Goal: Task Accomplishment & Management: Use online tool/utility

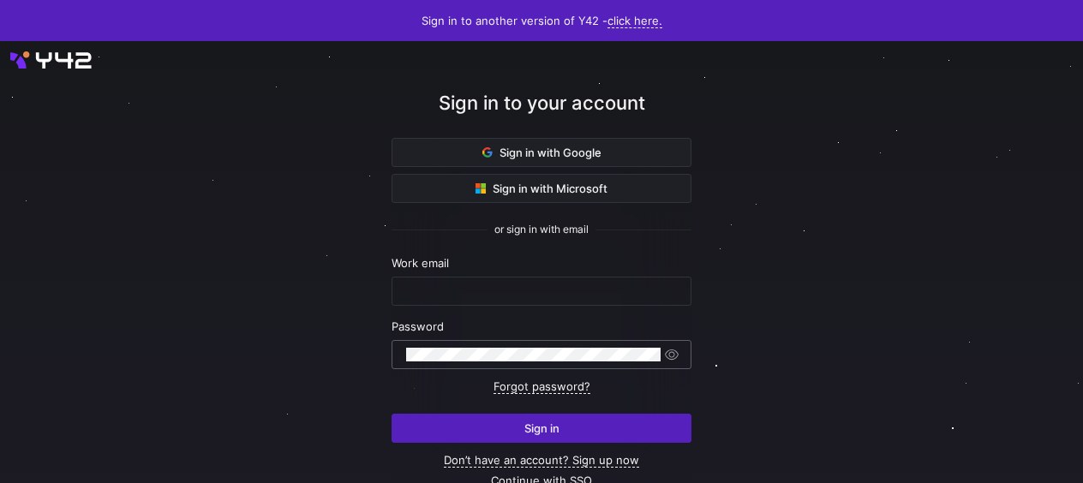
type input "[EMAIL_ADDRESS][PERSON_NAME][DOMAIN_NAME]"
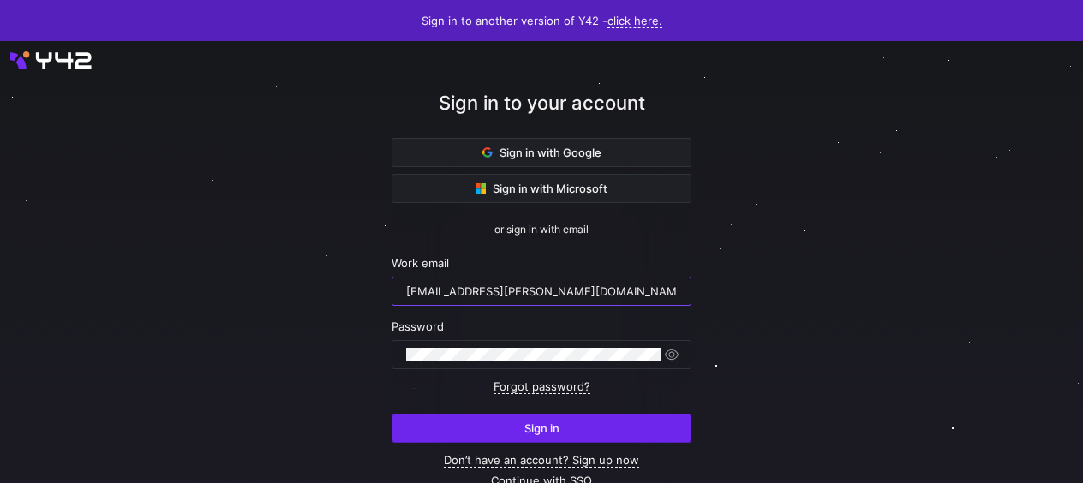
click at [531, 430] on span "Sign in" at bounding box center [541, 428] width 35 height 14
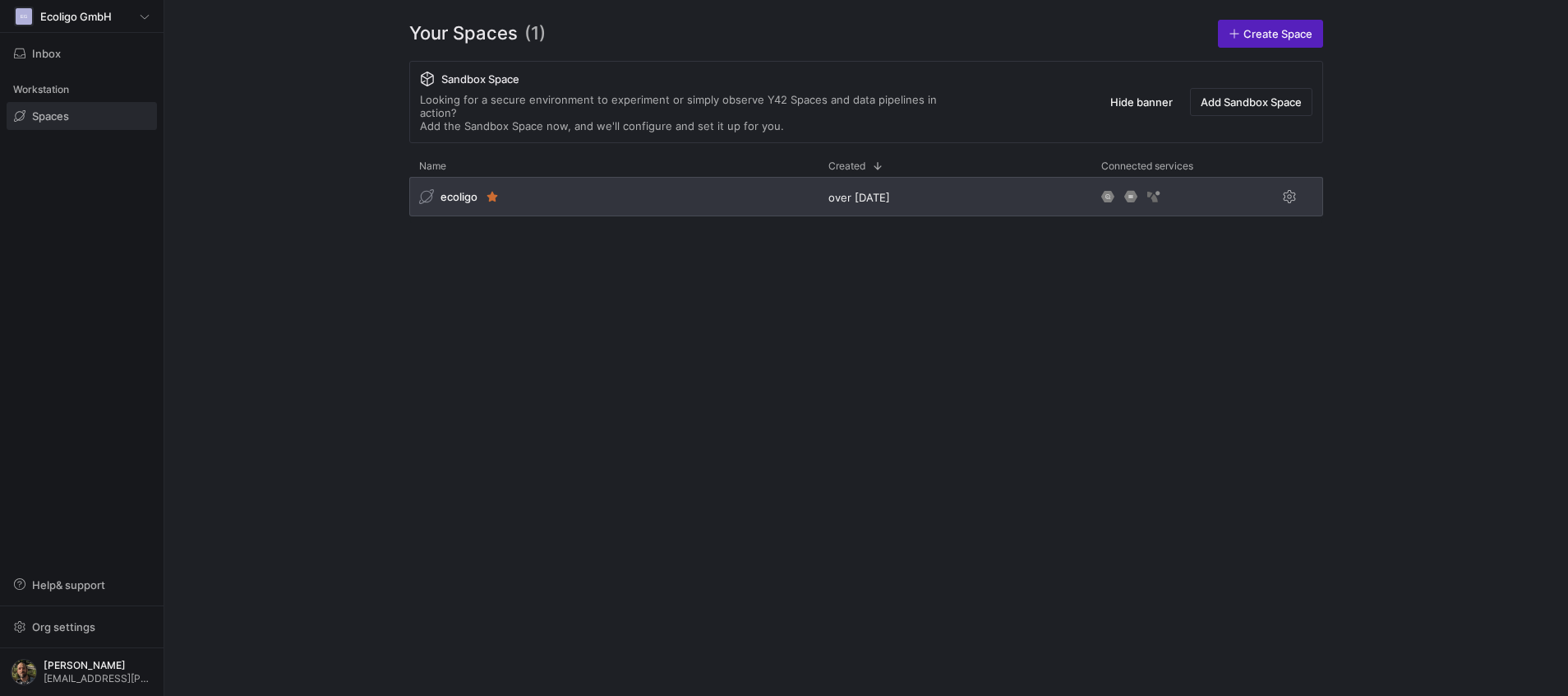
click at [582, 189] on div "ecoligo" at bounding box center [613, 196] width 409 height 39
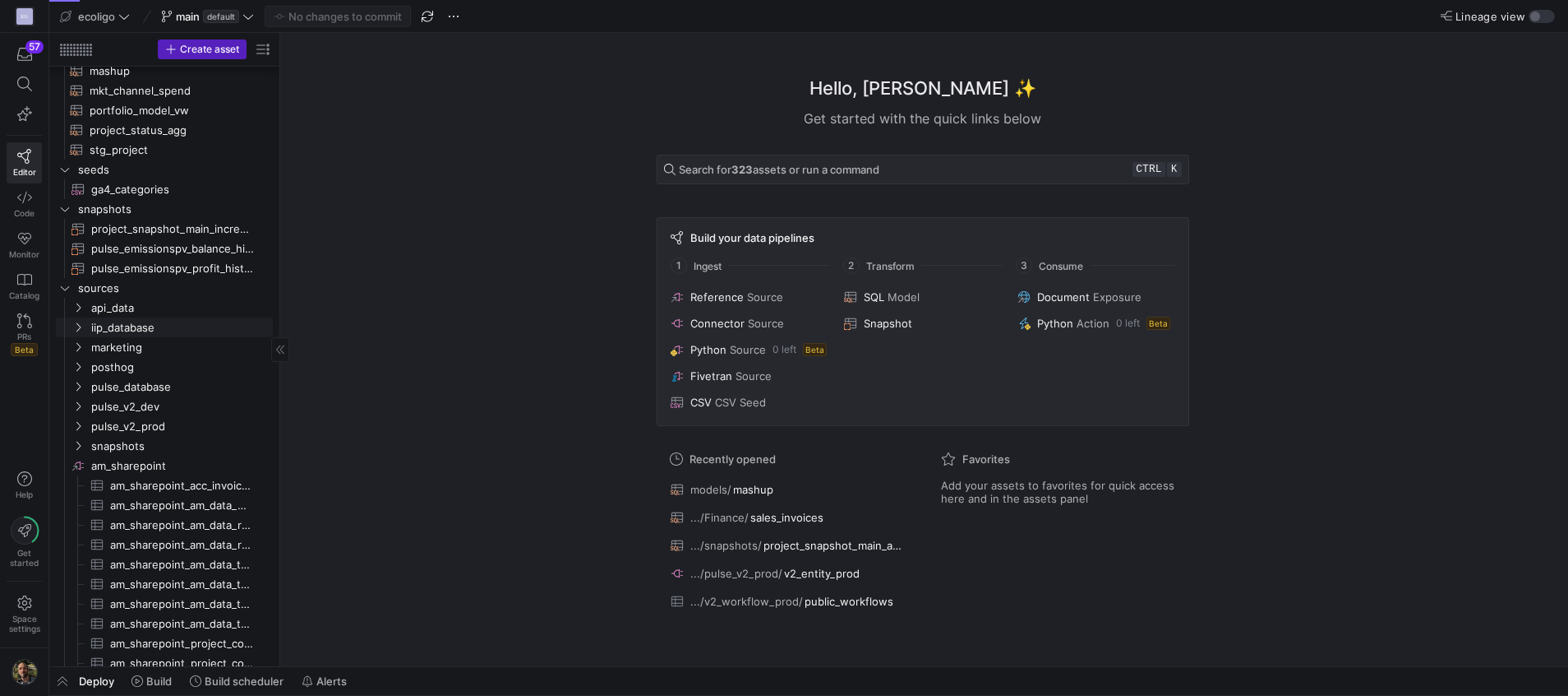
scroll to position [231, 0]
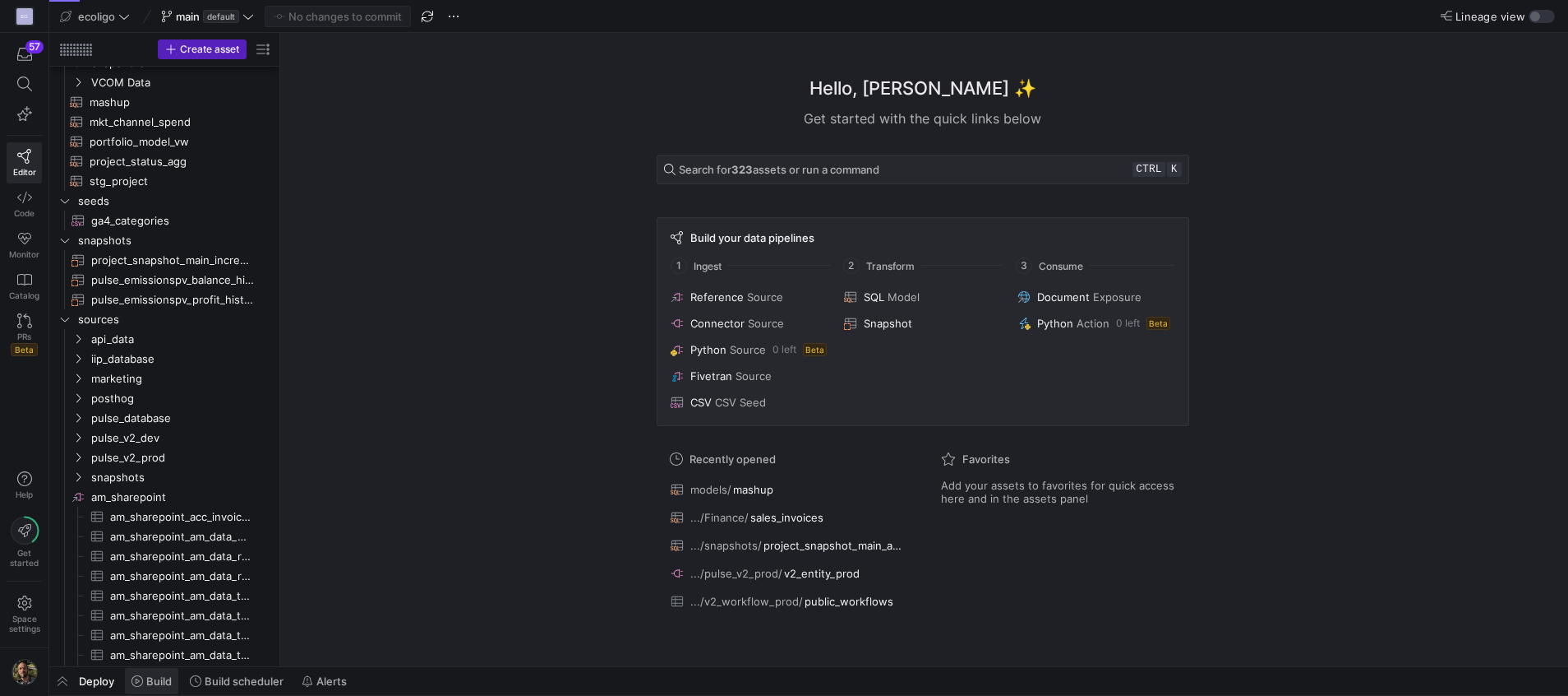
click at [150, 679] on span "Build" at bounding box center [158, 681] width 26 height 13
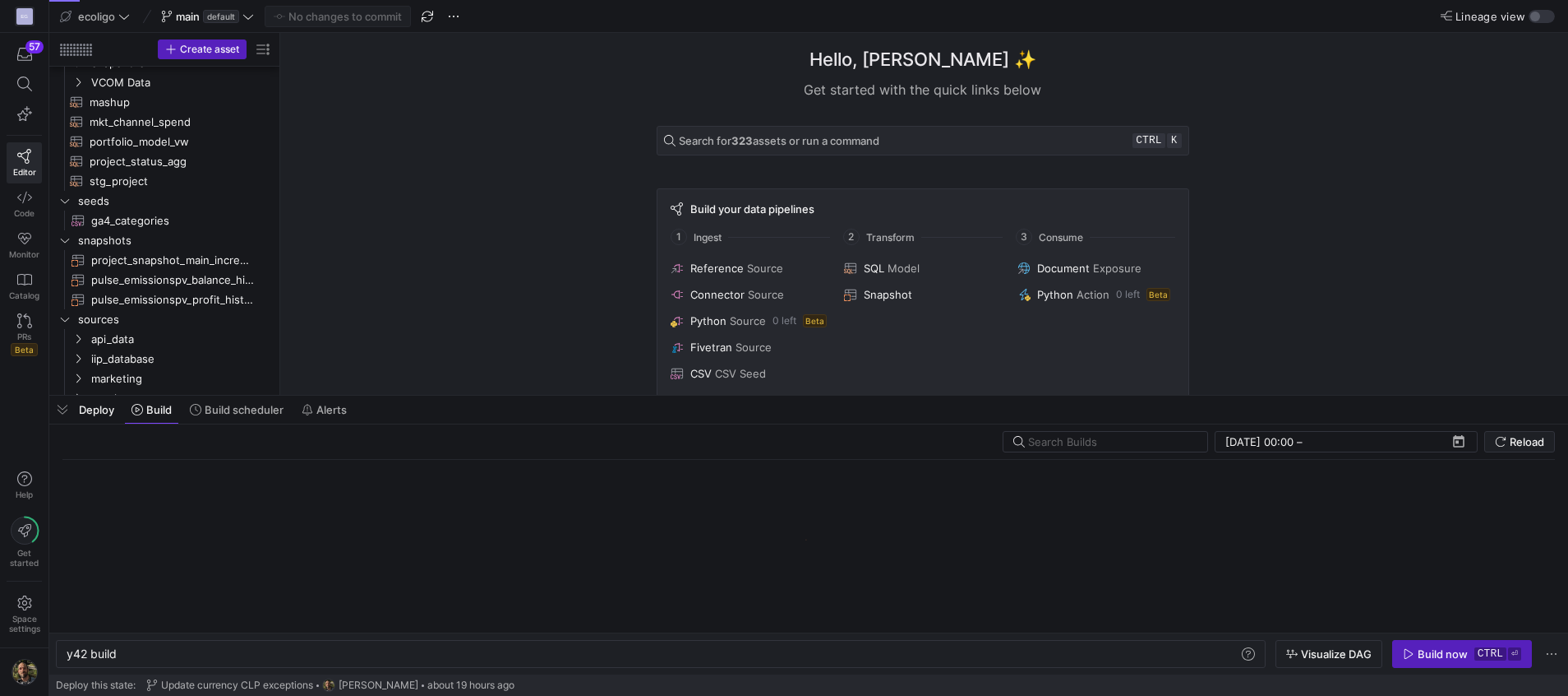
scroll to position [0, 49]
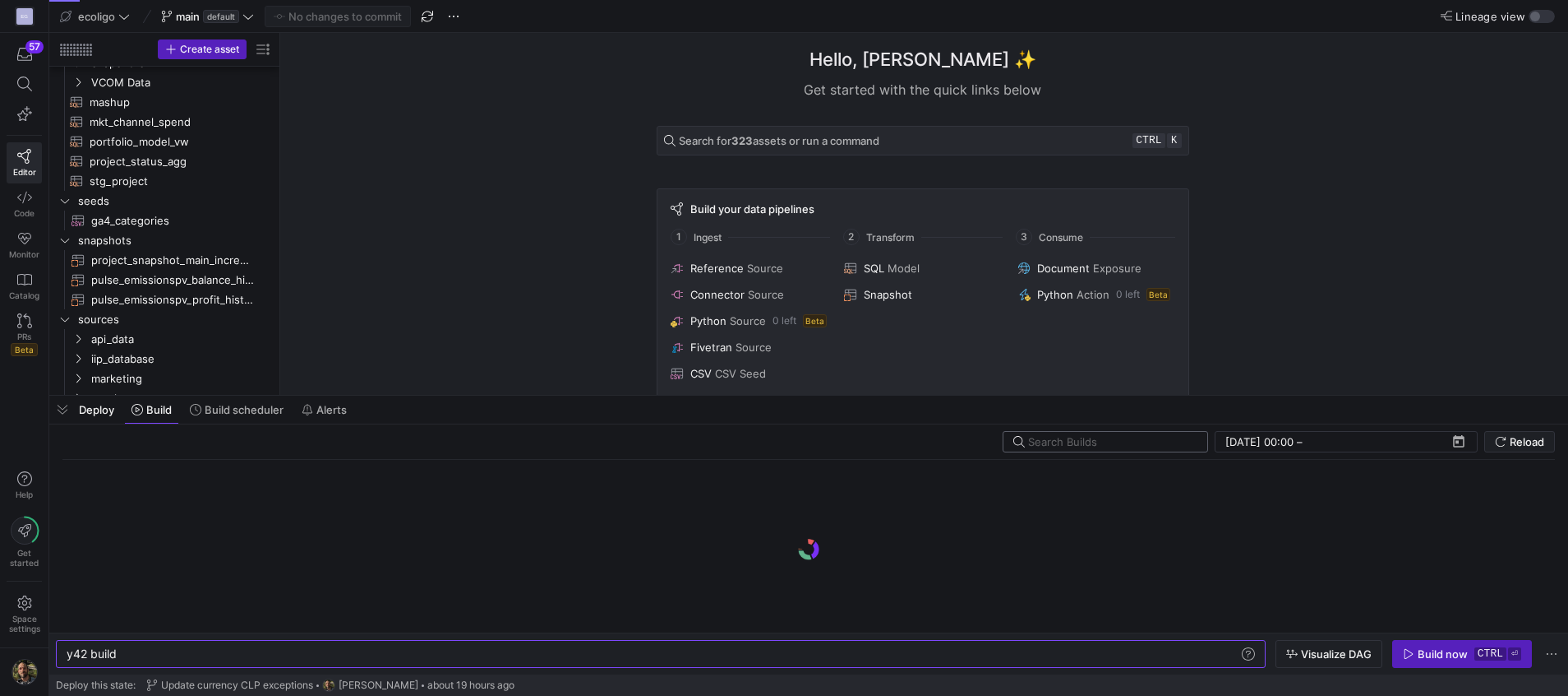
click at [1102, 440] on input "text" at bounding box center [1110, 442] width 166 height 13
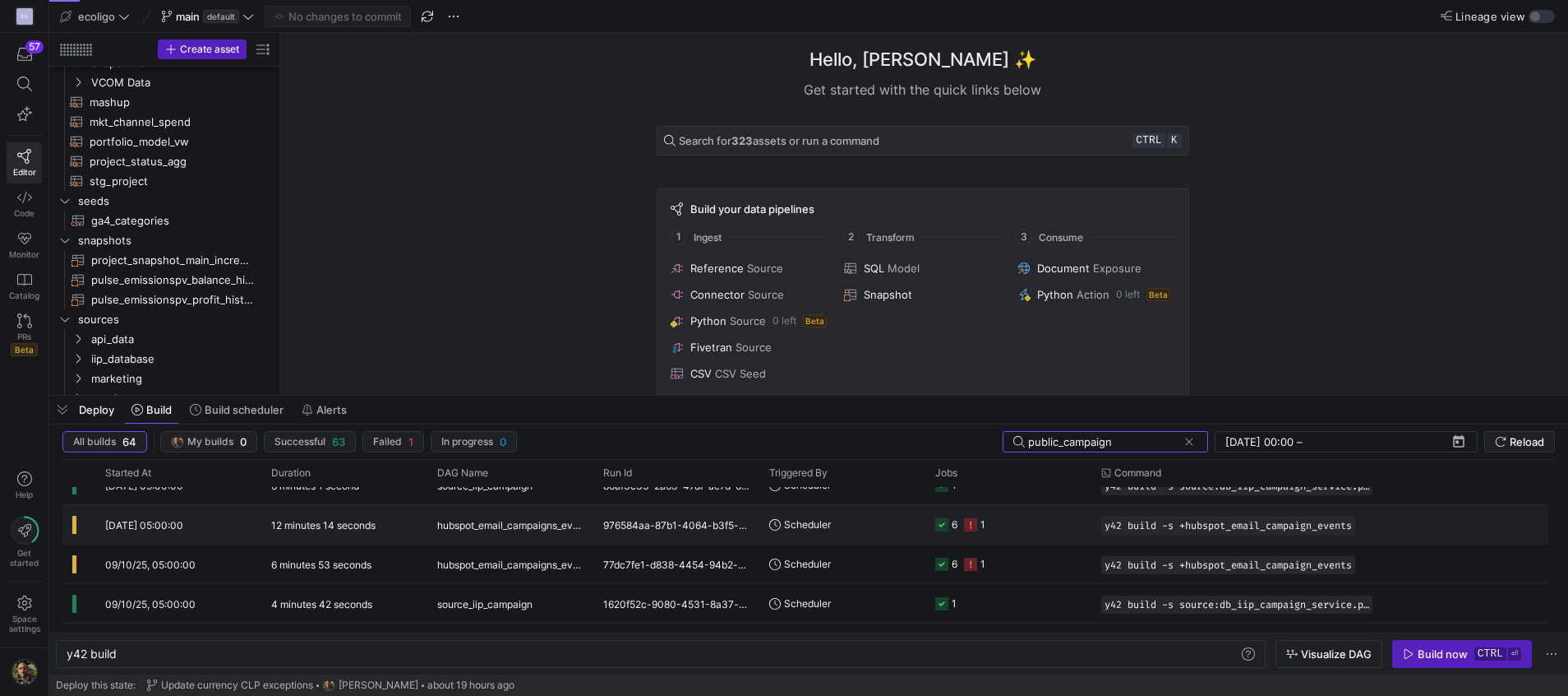
scroll to position [0, 0]
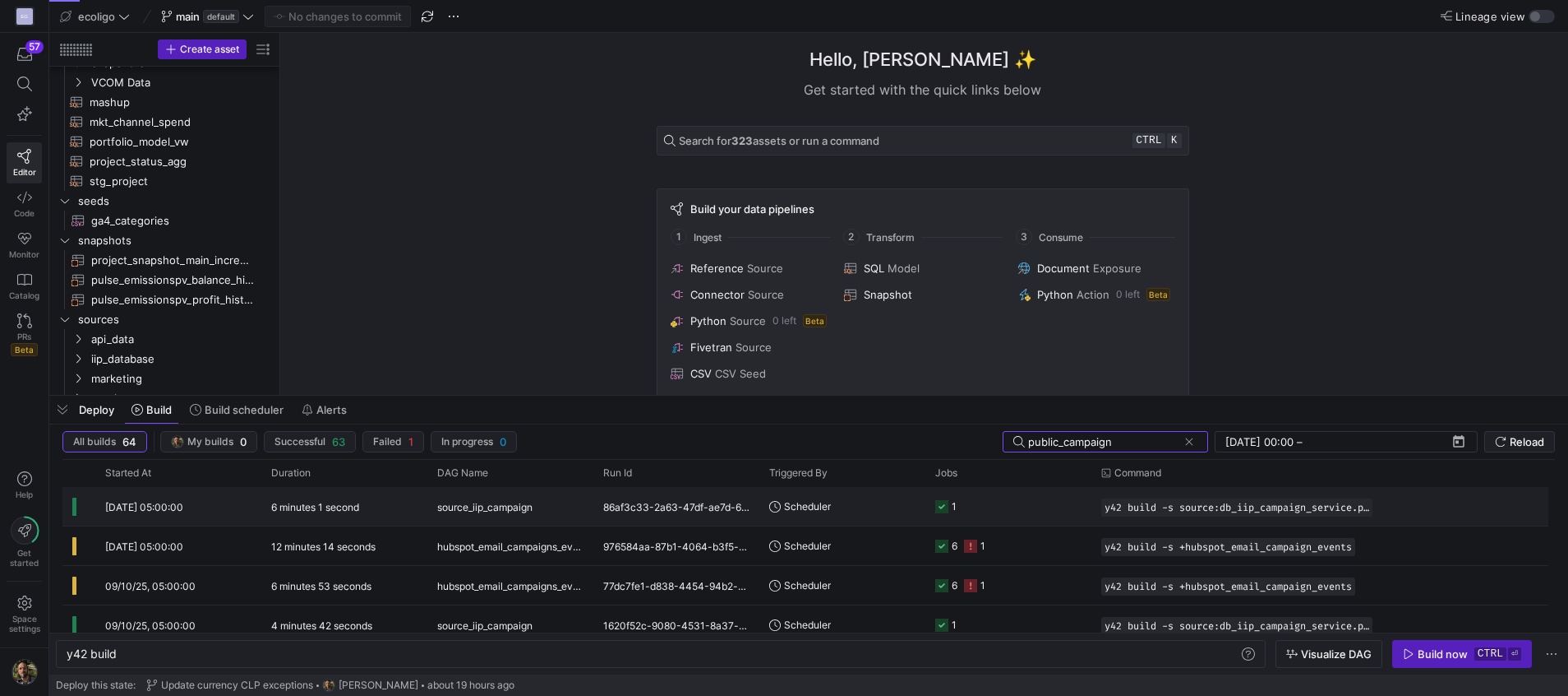
type input "public_campaign"
click at [377, 510] on div "6 minutes 1 second" at bounding box center [344, 506] width 166 height 38
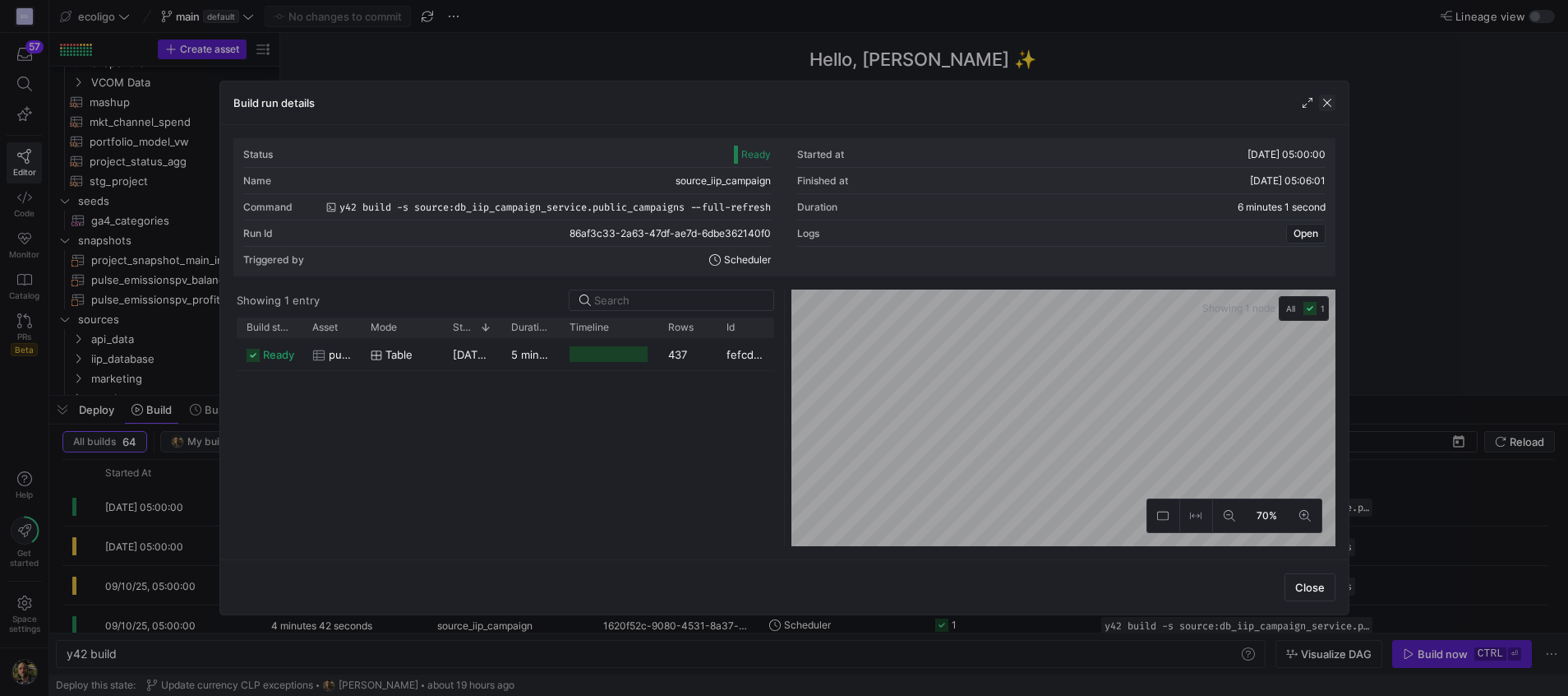
click at [1325, 104] on span "button" at bounding box center [1327, 102] width 16 height 16
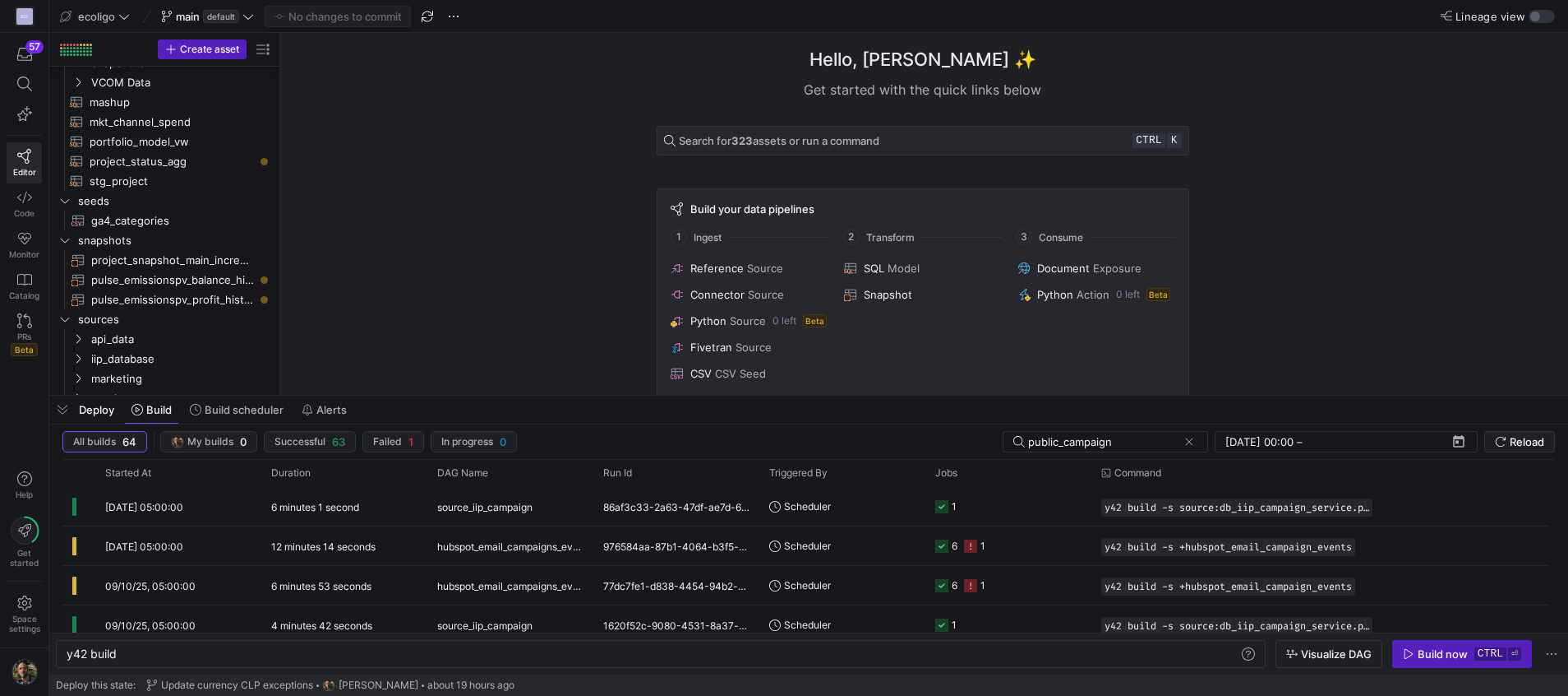
click at [100, 414] on span "Deploy" at bounding box center [96, 410] width 36 height 13
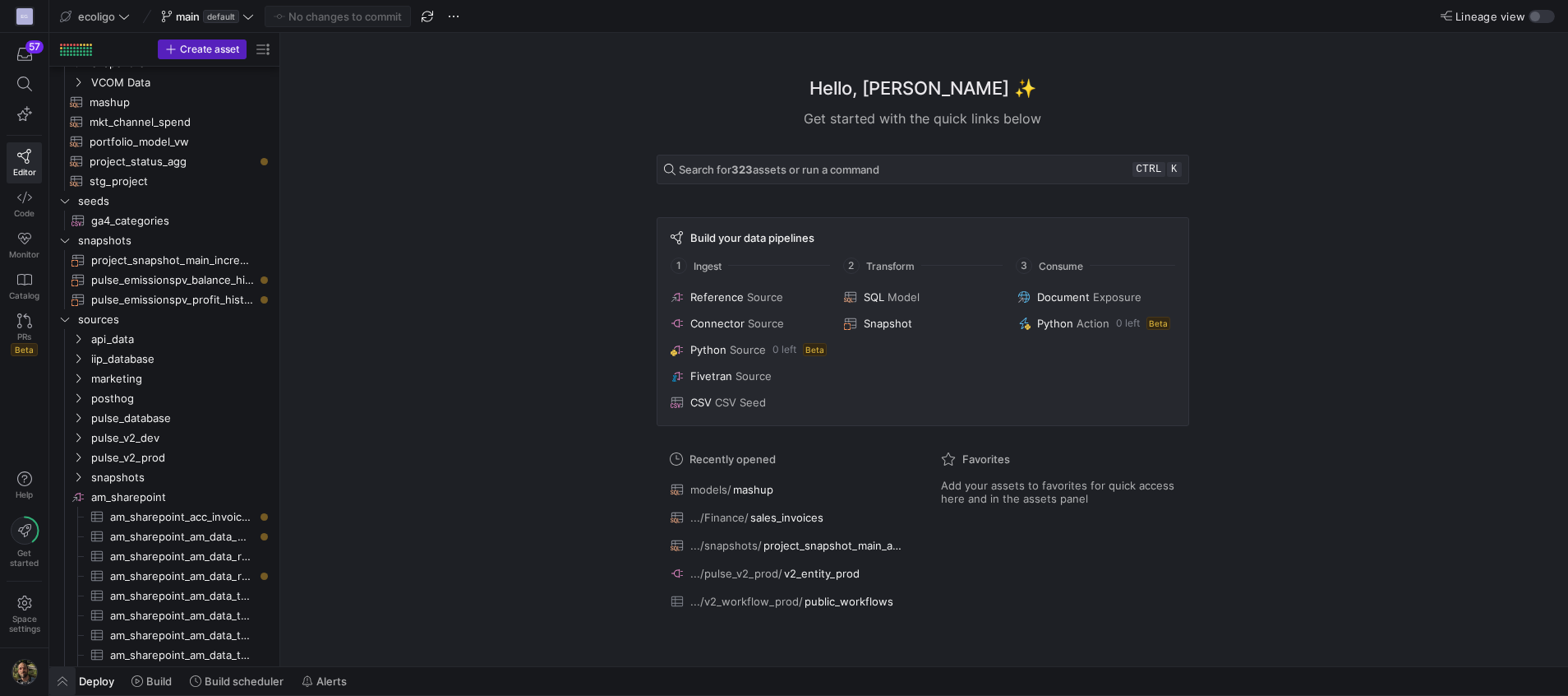
click at [66, 678] on span "button" at bounding box center [61, 681] width 26 height 28
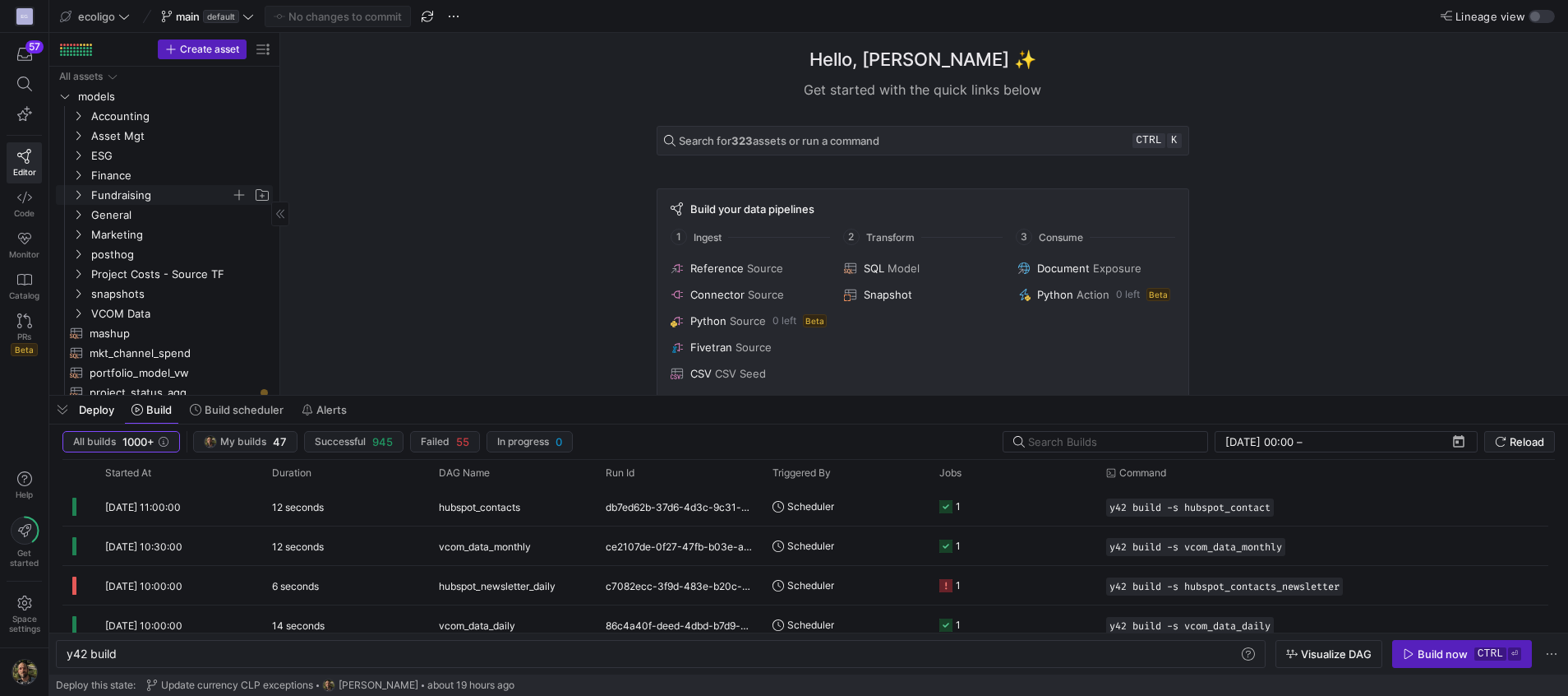
click at [78, 194] on icon "Press SPACE to select this row." at bounding box center [78, 195] width 12 height 10
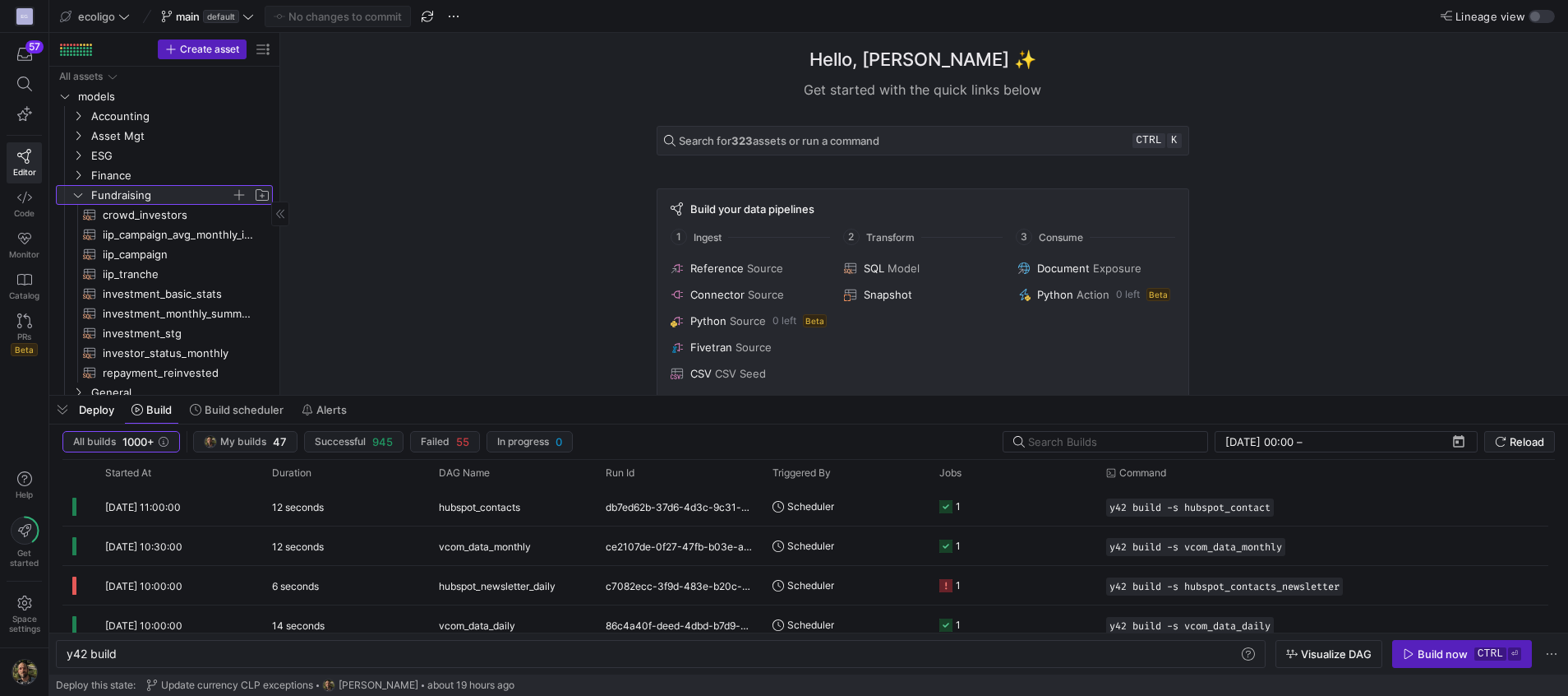
click at [77, 195] on icon at bounding box center [78, 195] width 12 height 10
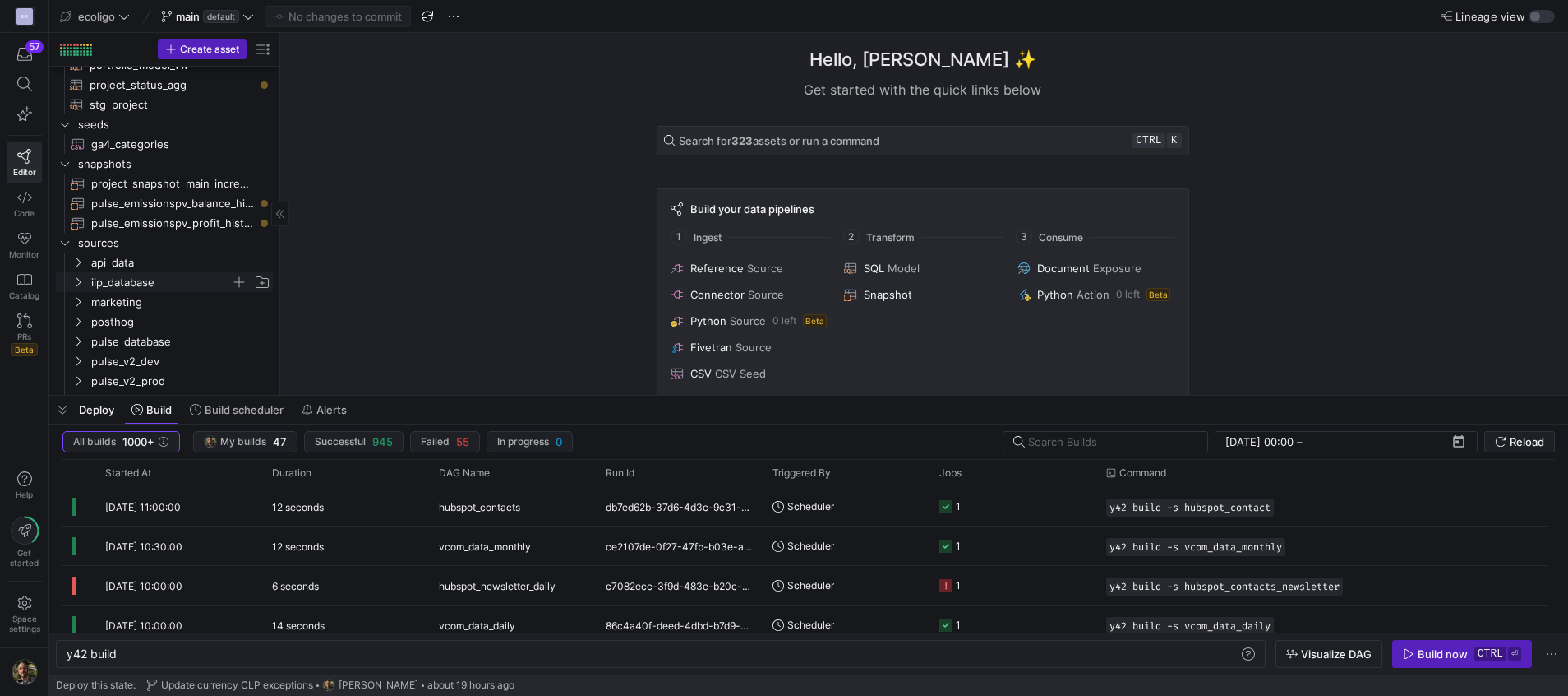
click at [75, 279] on icon "Press SPACE to select this row." at bounding box center [78, 282] width 12 height 10
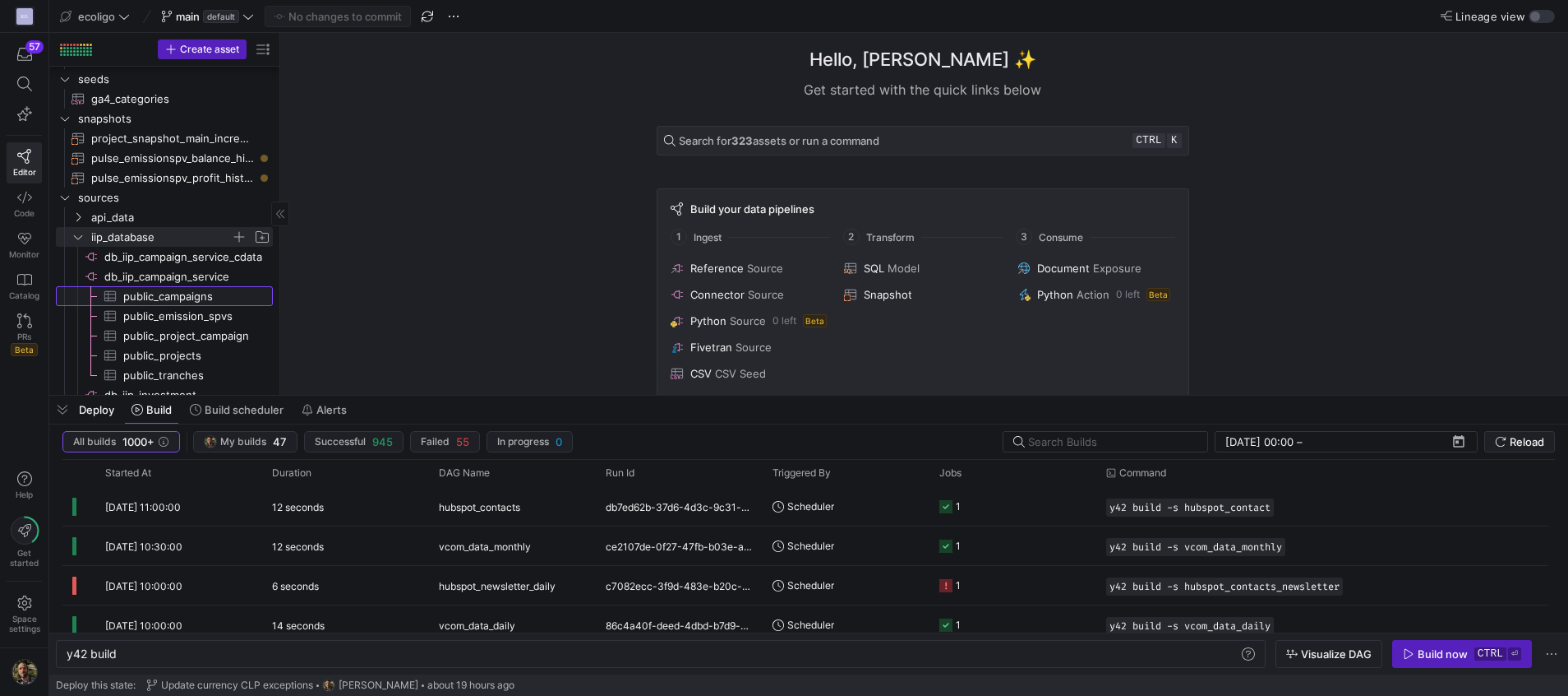
click at [129, 286] on link "public_campaigns​​​​​​​​​" at bounding box center [164, 296] width 217 height 20
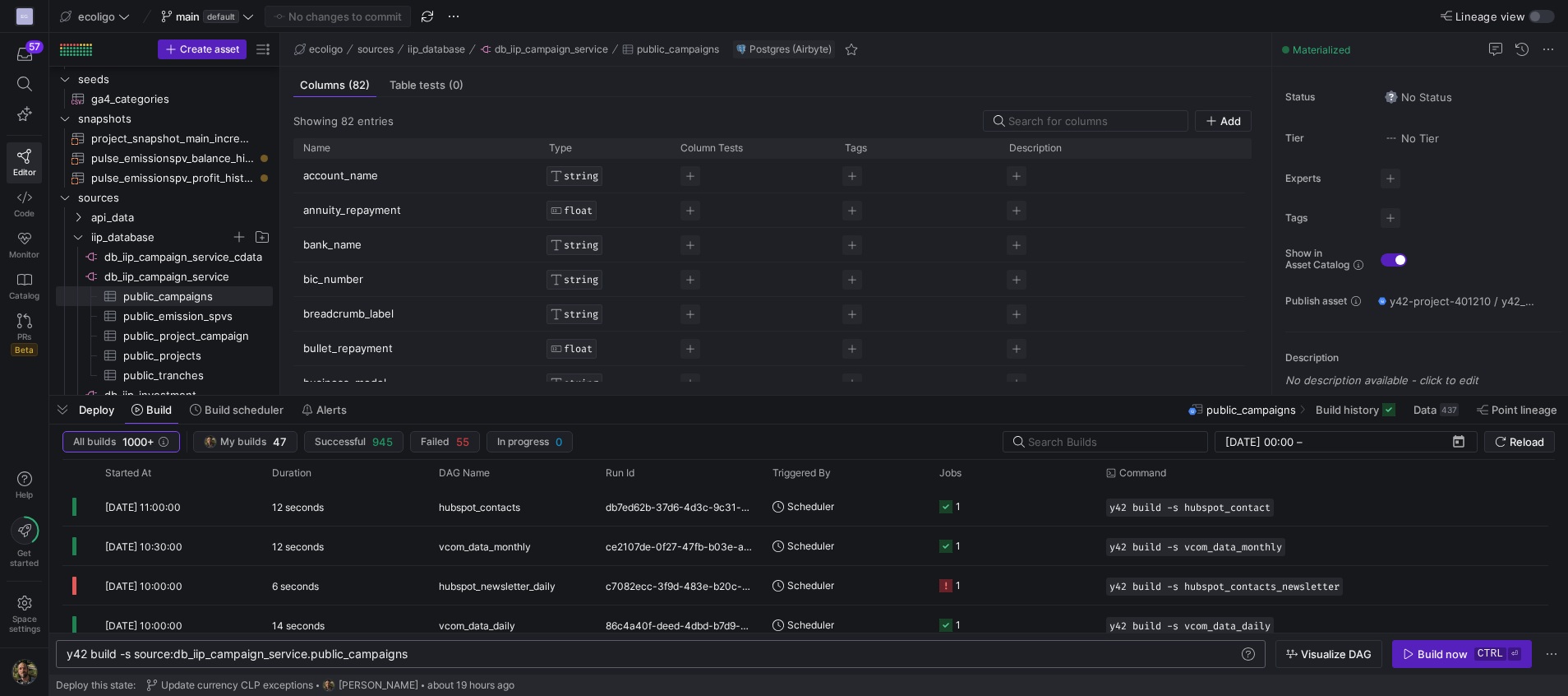
click at [452, 646] on div "y42 build -s source:db_iip_campaign_service.public _campaigns y42 build -s sour…" at bounding box center [660, 653] width 1210 height 28
click at [440, 654] on div "y42 build -s source:db_iip_campaign_service.public _campaigns" at bounding box center [653, 654] width 1173 height 13
type textarea "y42 build -s source:db_iip_campaign_service.public_campaigns --full-refresh"
click at [1428, 659] on div "Build now" at bounding box center [1442, 654] width 50 height 13
